Goal: Information Seeking & Learning: Learn about a topic

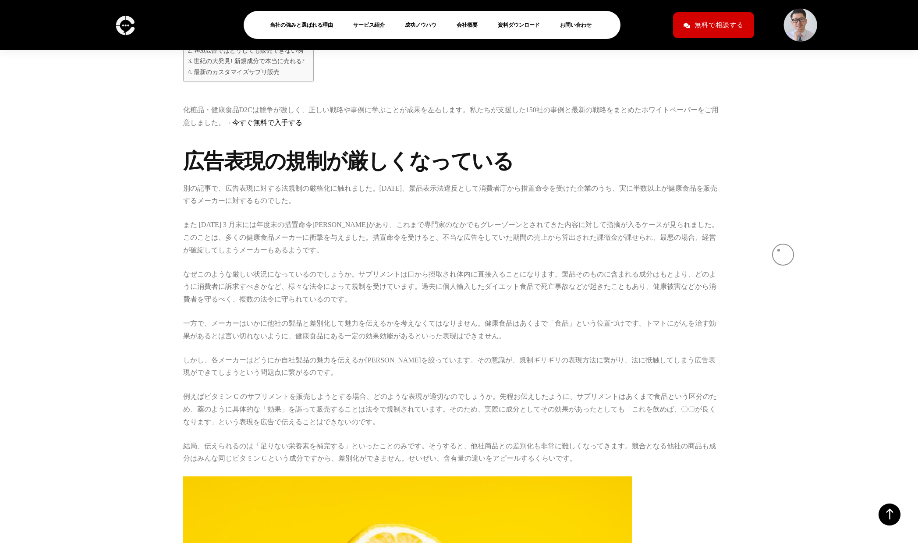
scroll to position [648, 0]
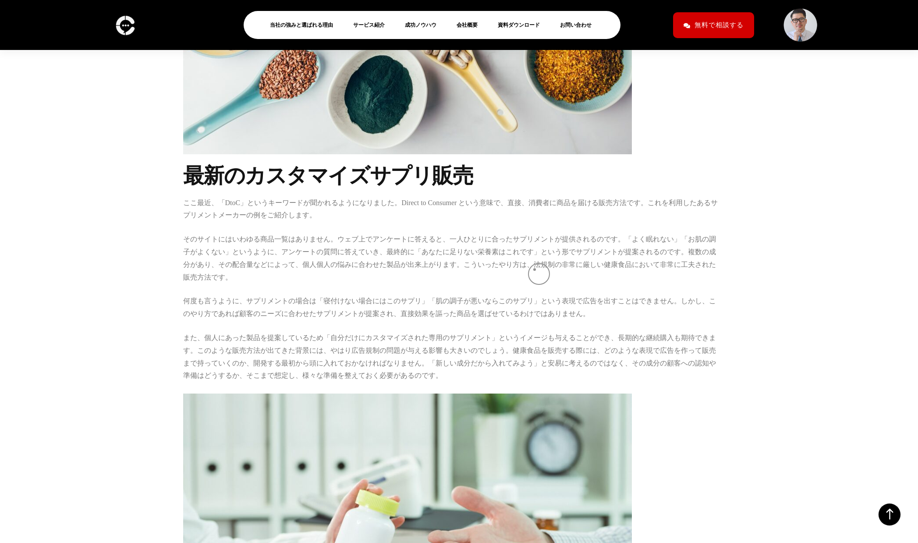
scroll to position [2479, 0]
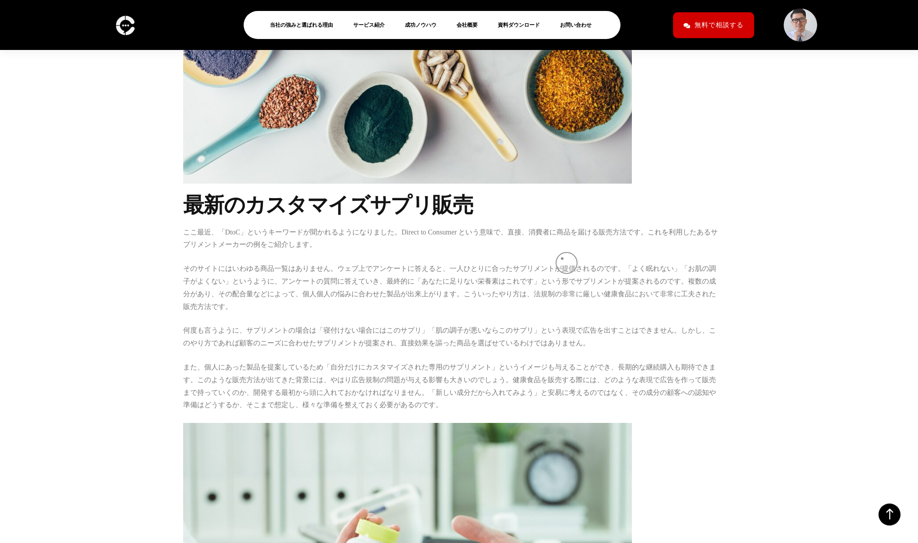
scroll to position [2450, 0]
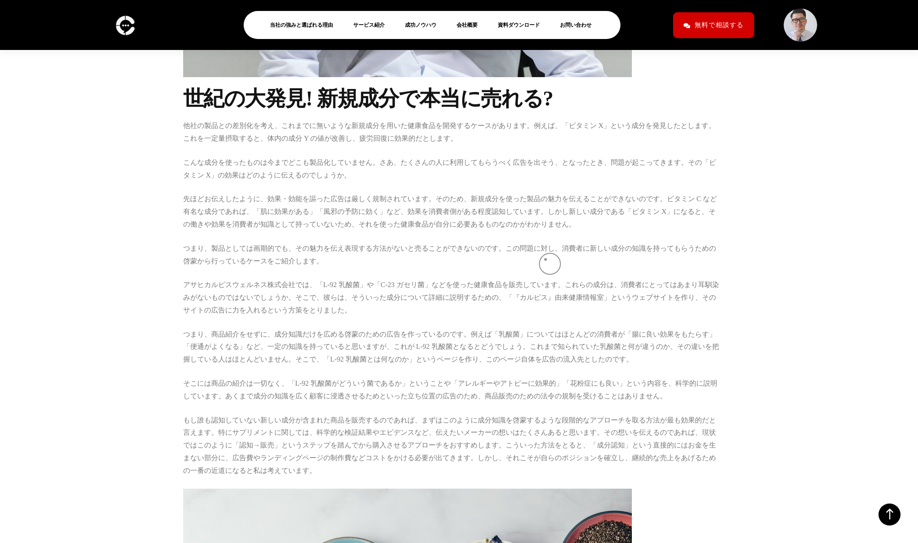
click at [545, 279] on p "アサヒカルピスウェルネス株式会社では、「L-92 乳酸菌」や「C-23 ガセリ菌」などを使った健康食品を販売しています。これらの成分は、消費者にとってはあまり…" at bounding box center [452, 298] width 539 height 38
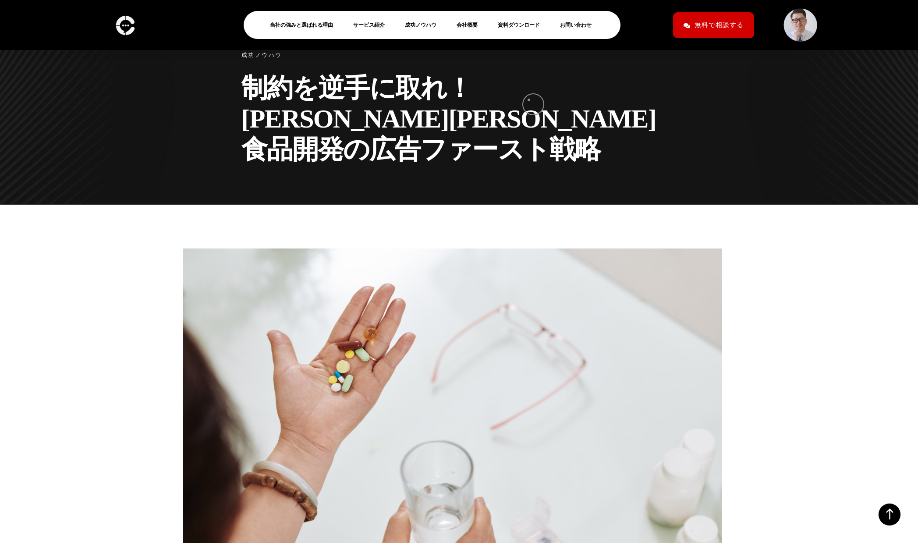
scroll to position [0, 0]
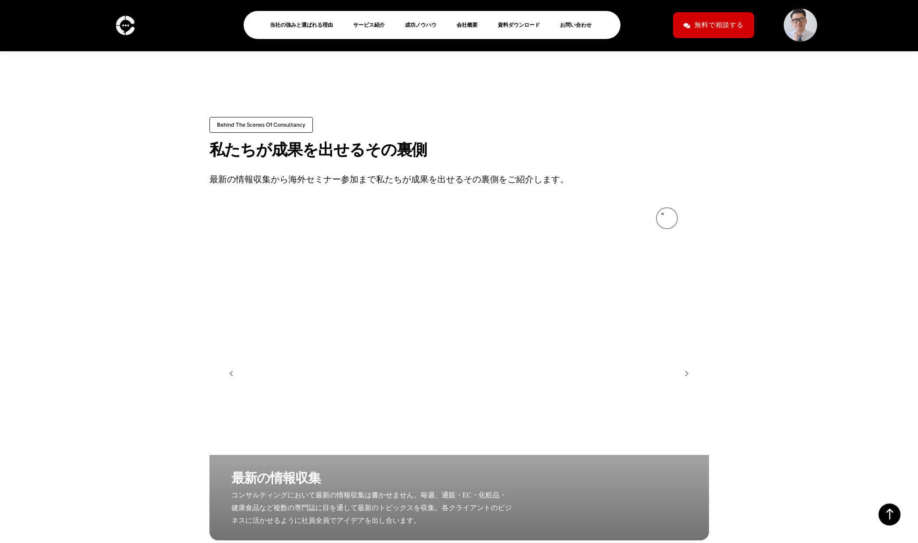
scroll to position [1611, 0]
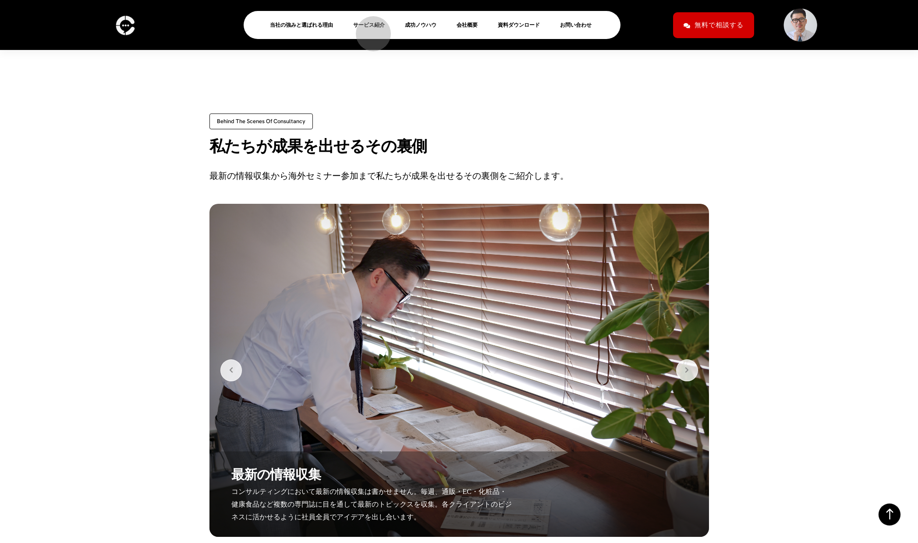
click at [369, 29] on link "サービス紹介" at bounding box center [372, 25] width 39 height 11
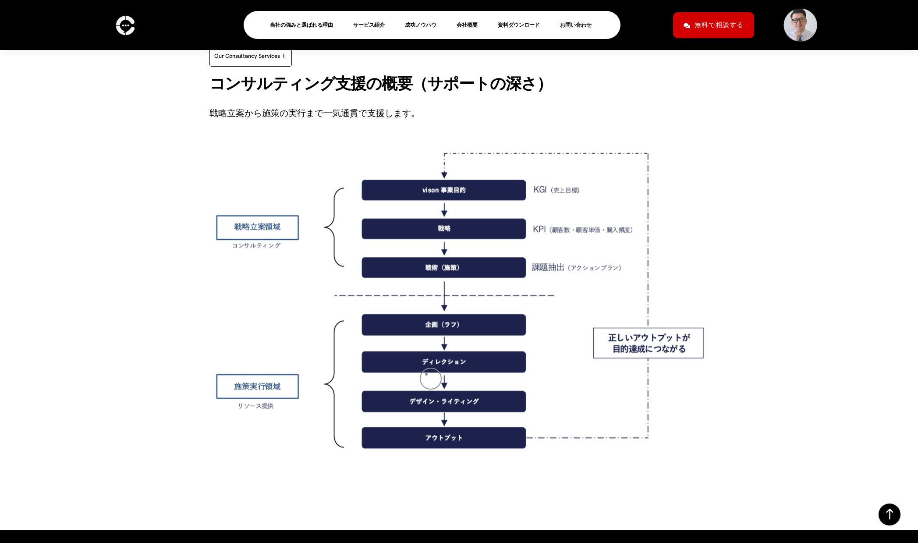
scroll to position [1586, 0]
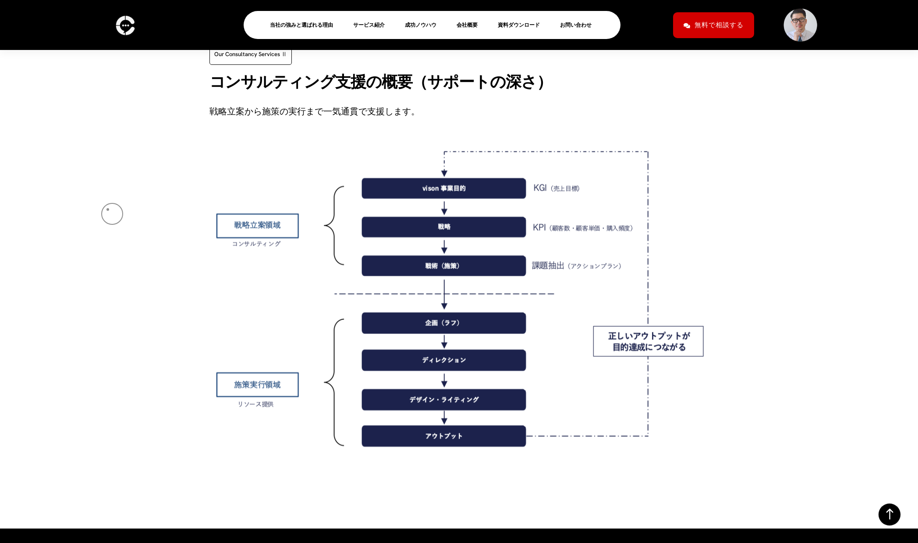
drag, startPoint x: 108, startPoint y: 209, endPoint x: 139, endPoint y: 208, distance: 31.2
click at [108, 209] on div "Our consultancy services Ⅱ コ ン サ ル テ ィ ン グ 支 援 の 概 要 （ サ ポ ー ト の 深 さ ） 戦略立案から施策…" at bounding box center [459, 253] width 918 height 550
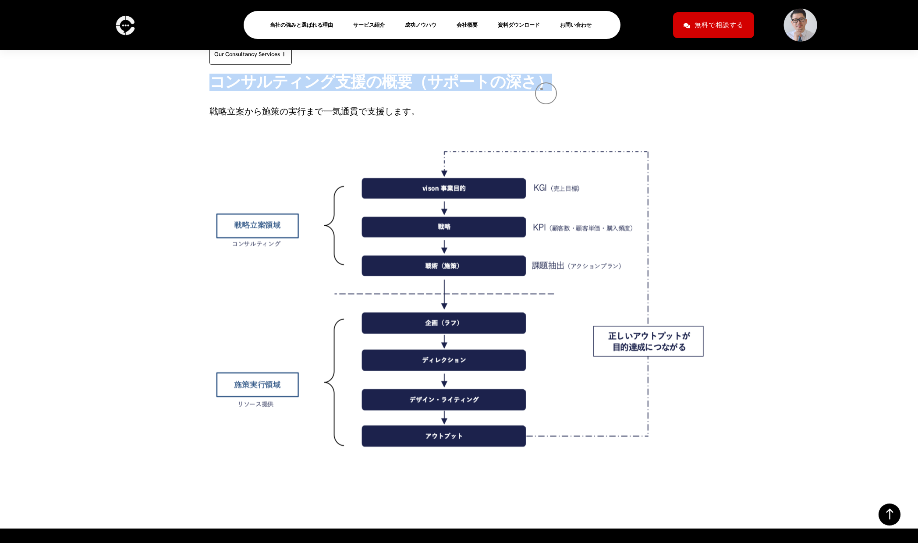
drag, startPoint x: 212, startPoint y: 87, endPoint x: 542, endPoint y: 89, distance: 329.0
click at [542, 89] on div "コ ン サ ル テ ィ ン グ 支 援 の 概 要 （ サ ポ ー ト の 深 さ ）" at bounding box center [380, 83] width 343 height 18
copy div "コ ン サ ル テ ィ ン グ 支 援 の 概 要 （ サ ポ ー ト の 深 さ ）"
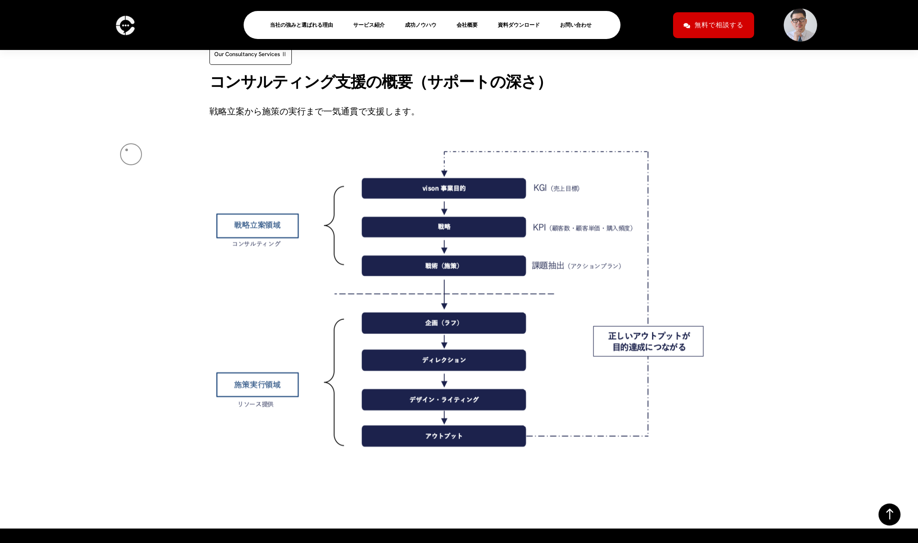
click at [127, 150] on div "Our consultancy services Ⅱ コ ン サ ル テ ィ ン グ 支 援 の 概 要 （ サ ポ ー ト の 深 さ ） 戦略立案から施策…" at bounding box center [459, 253] width 918 height 550
